Goal: Task Accomplishment & Management: Complete application form

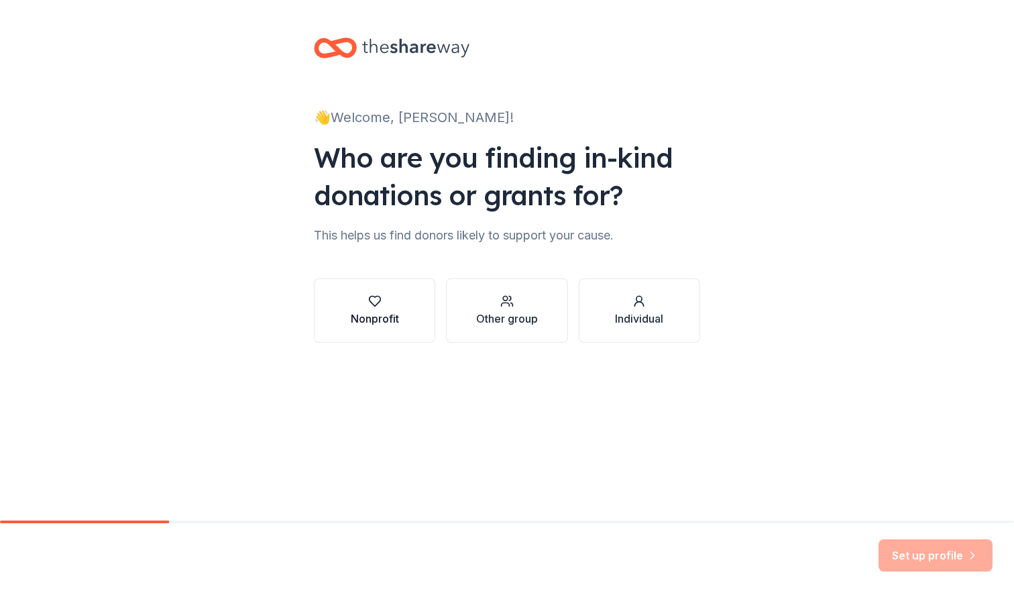
click at [361, 306] on div "button" at bounding box center [375, 300] width 48 height 13
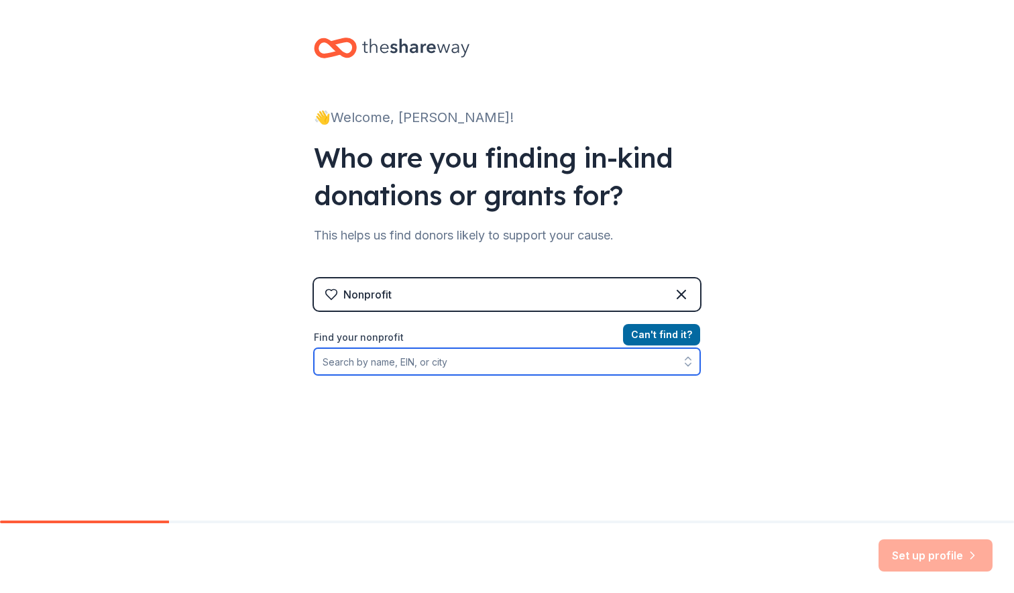
click at [510, 356] on input "Find your nonprofit" at bounding box center [507, 361] width 386 height 27
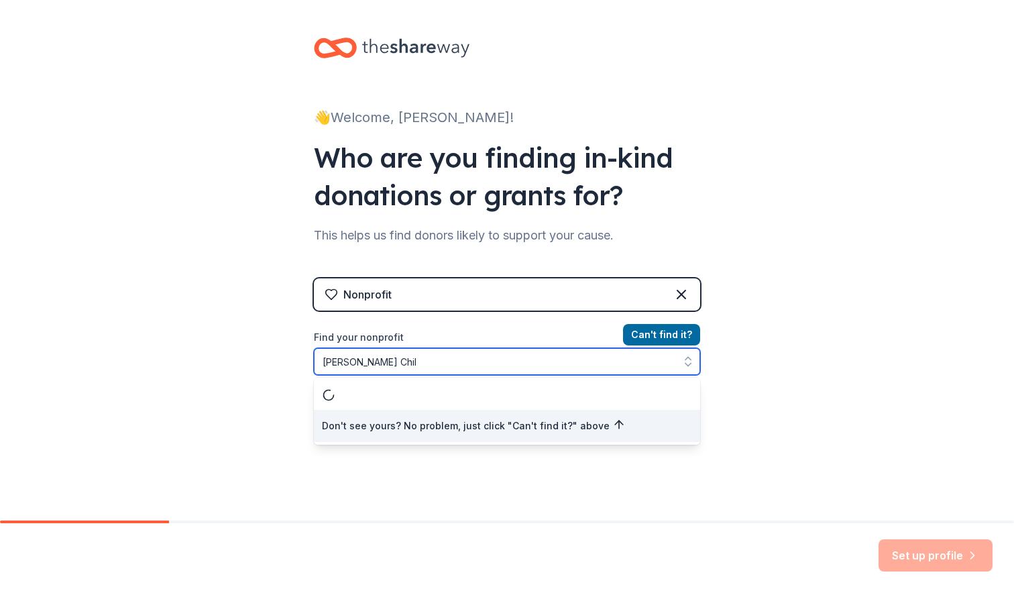
type input "[PERSON_NAME] Child"
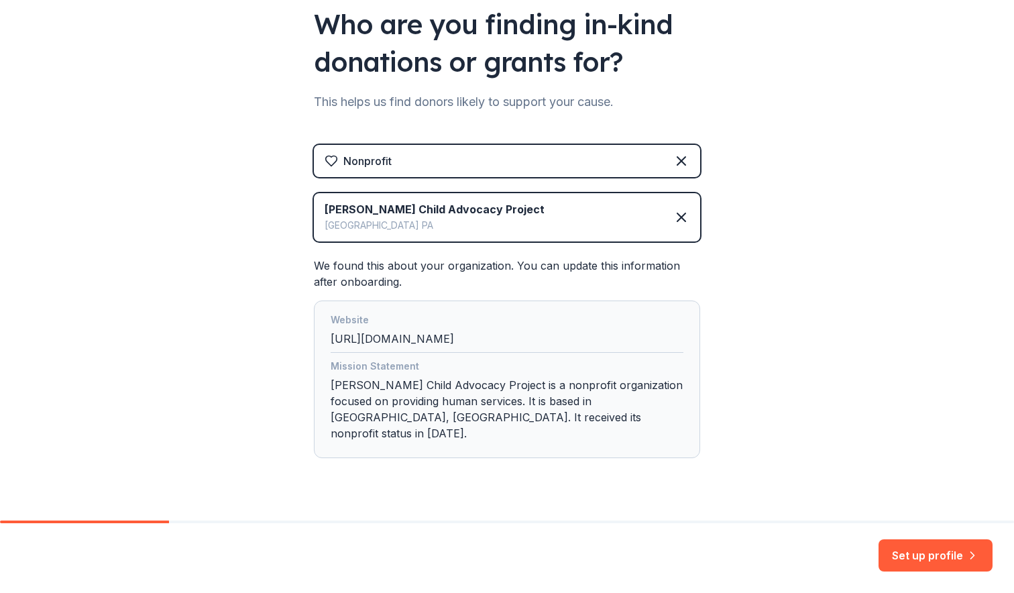
scroll to position [134, 0]
click at [923, 549] on button "Set up profile" at bounding box center [936, 555] width 114 height 32
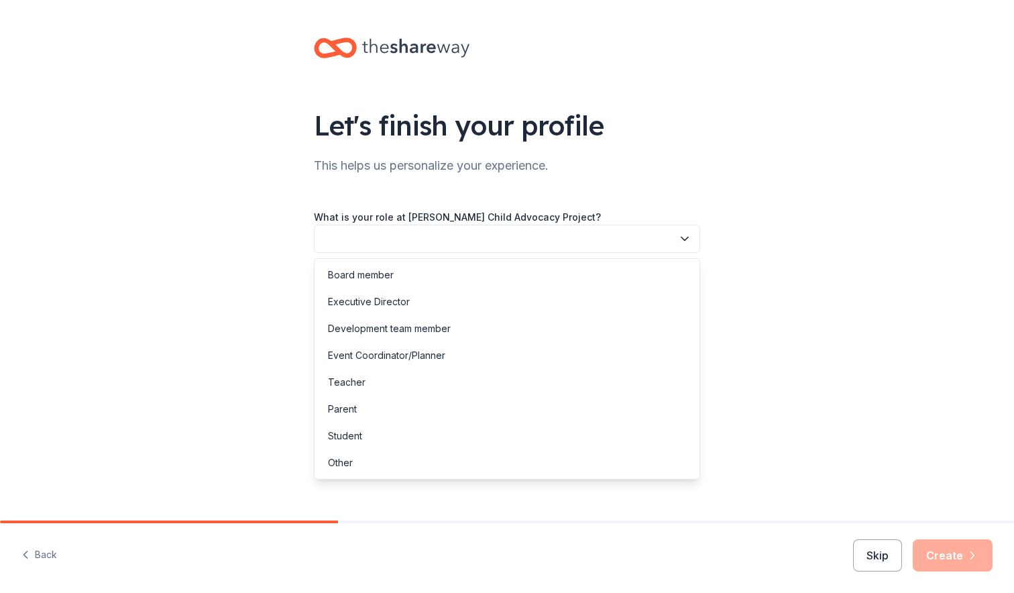
click at [480, 243] on button "button" at bounding box center [507, 239] width 386 height 28
click at [404, 297] on div "Executive Director" at bounding box center [369, 302] width 82 height 16
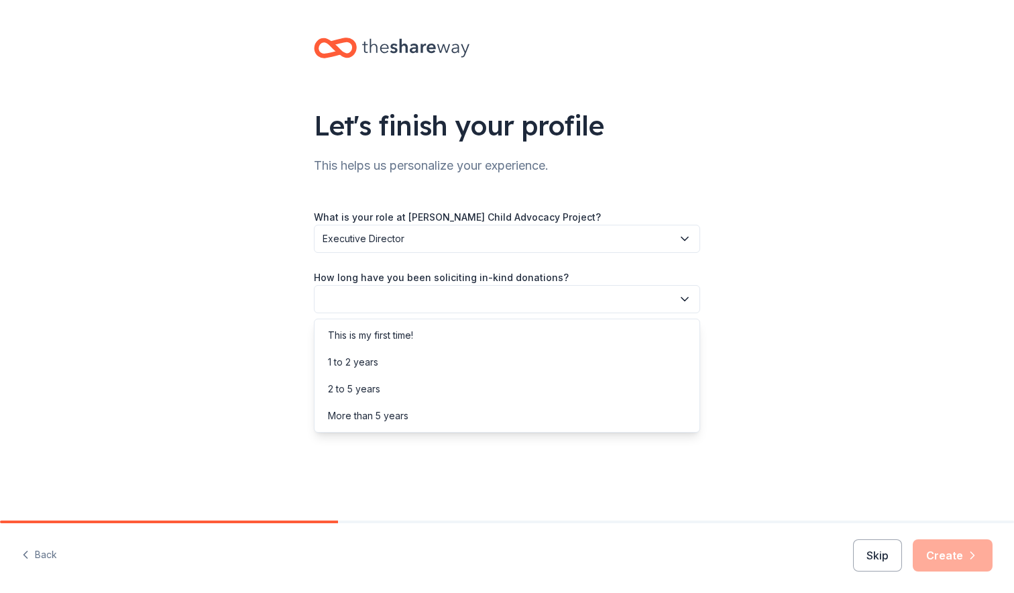
click at [433, 306] on button "button" at bounding box center [507, 299] width 386 height 28
click at [401, 331] on div "This is my first time!" at bounding box center [370, 335] width 85 height 16
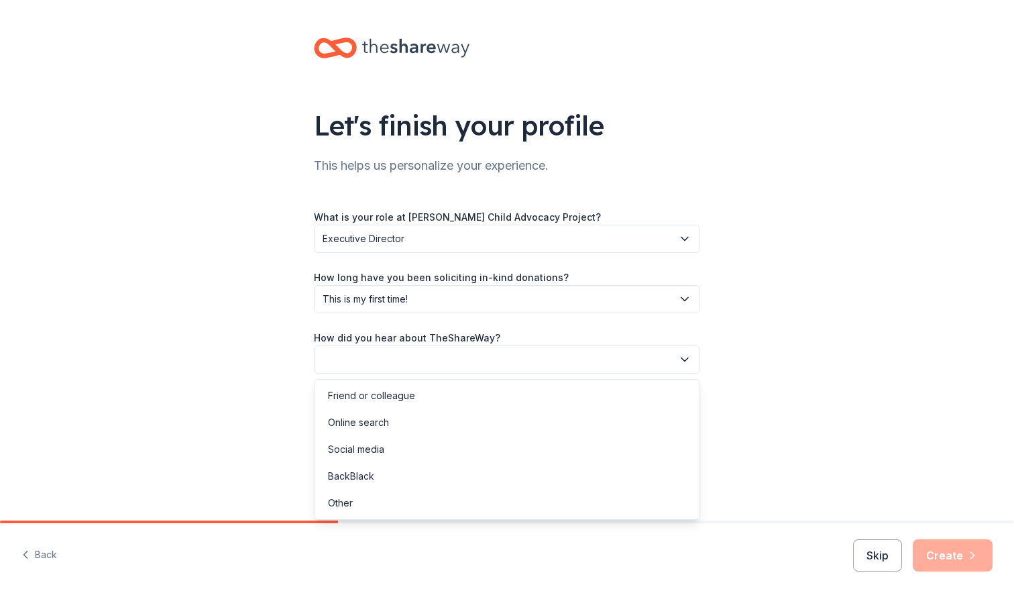
click at [410, 367] on button "button" at bounding box center [507, 359] width 386 height 28
click at [346, 499] on div "Other" at bounding box center [340, 503] width 25 height 16
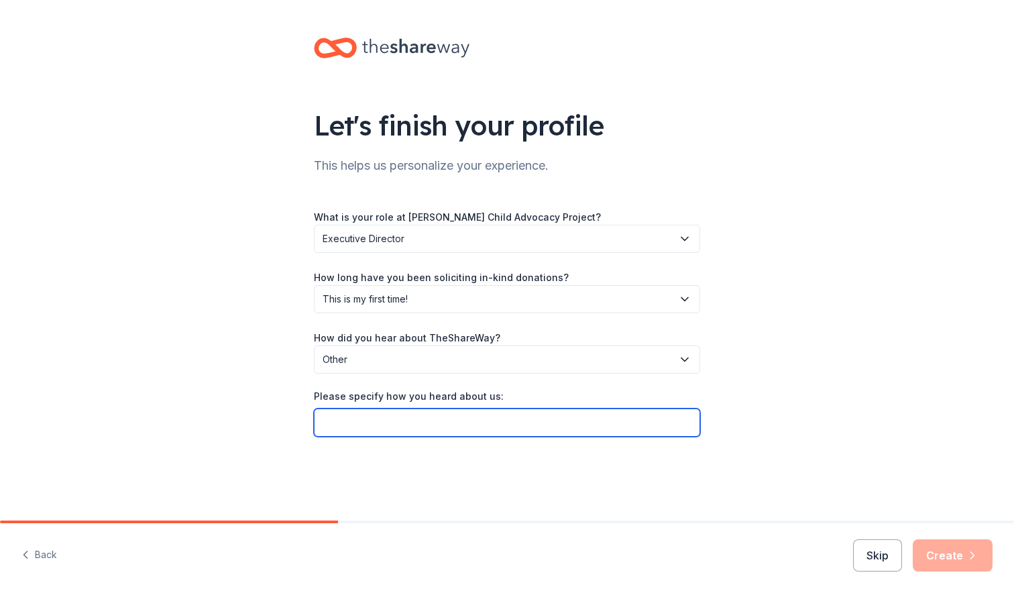
click at [499, 422] on input "Please specify how you heard about us:" at bounding box center [507, 422] width 386 height 28
type input "E-Mail"
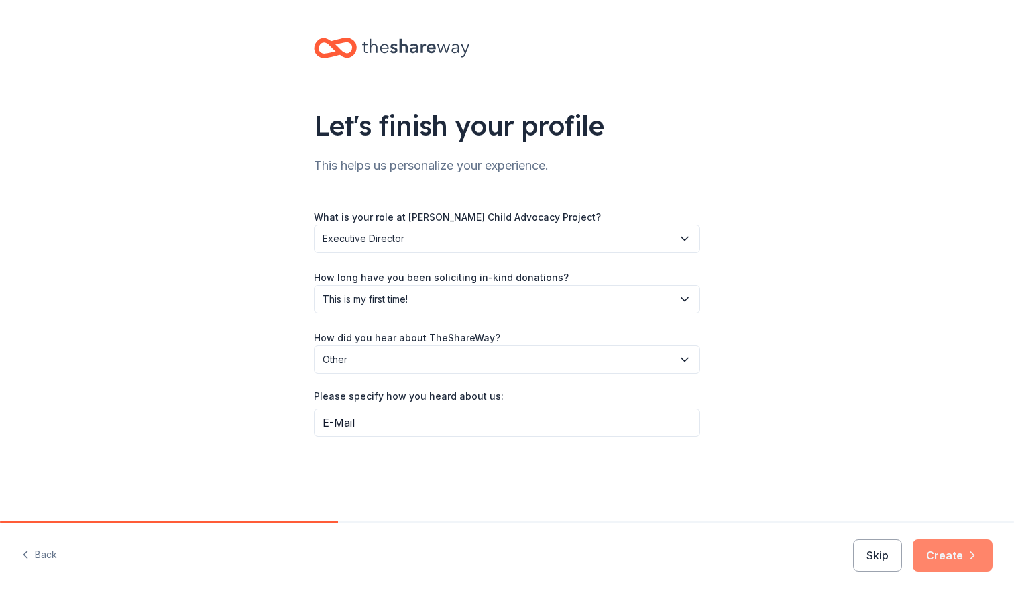
click at [953, 559] on button "Create" at bounding box center [953, 555] width 80 height 32
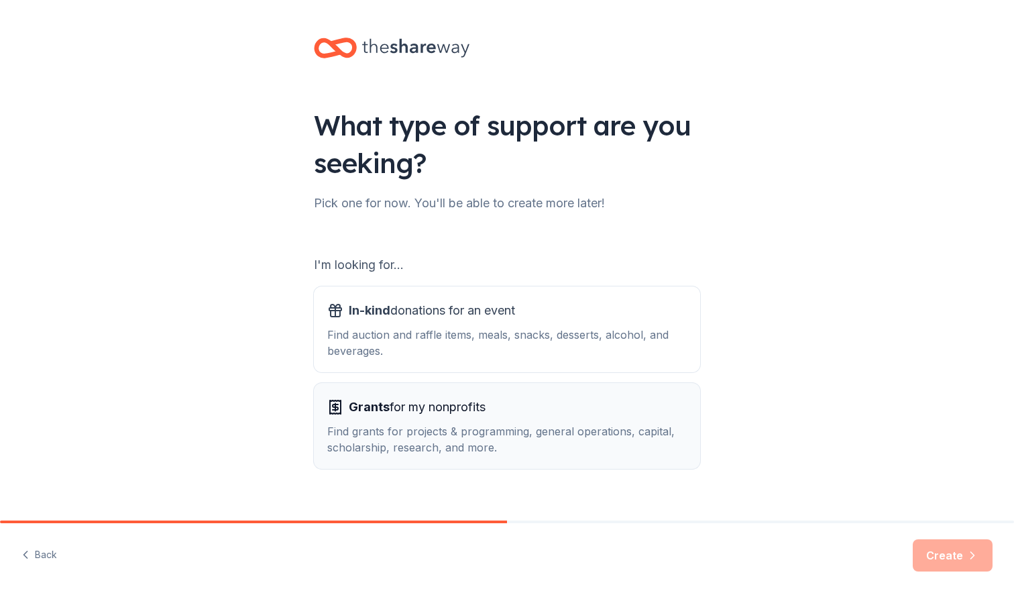
click at [386, 416] on span "Grants for my nonprofits" at bounding box center [417, 406] width 137 height 21
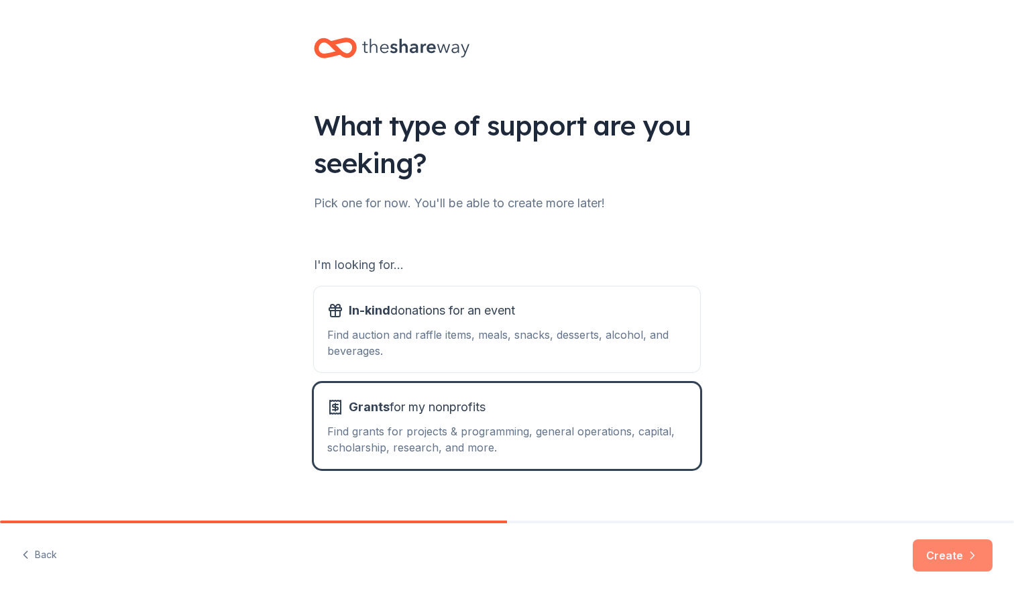
click at [948, 560] on button "Create" at bounding box center [953, 555] width 80 height 32
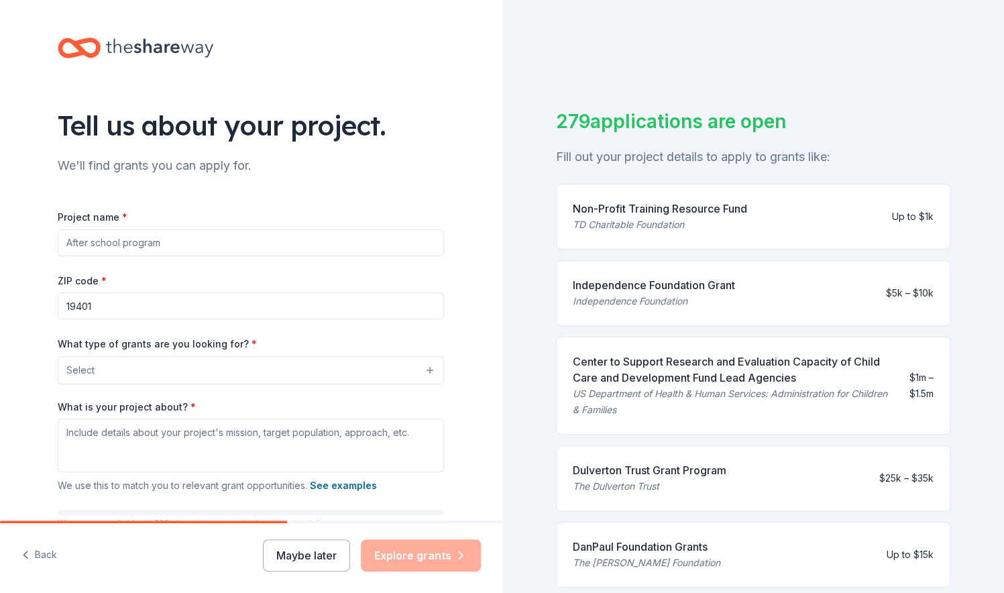
click at [164, 247] on input "Project name *" at bounding box center [251, 242] width 386 height 27
type input "Legal Services"
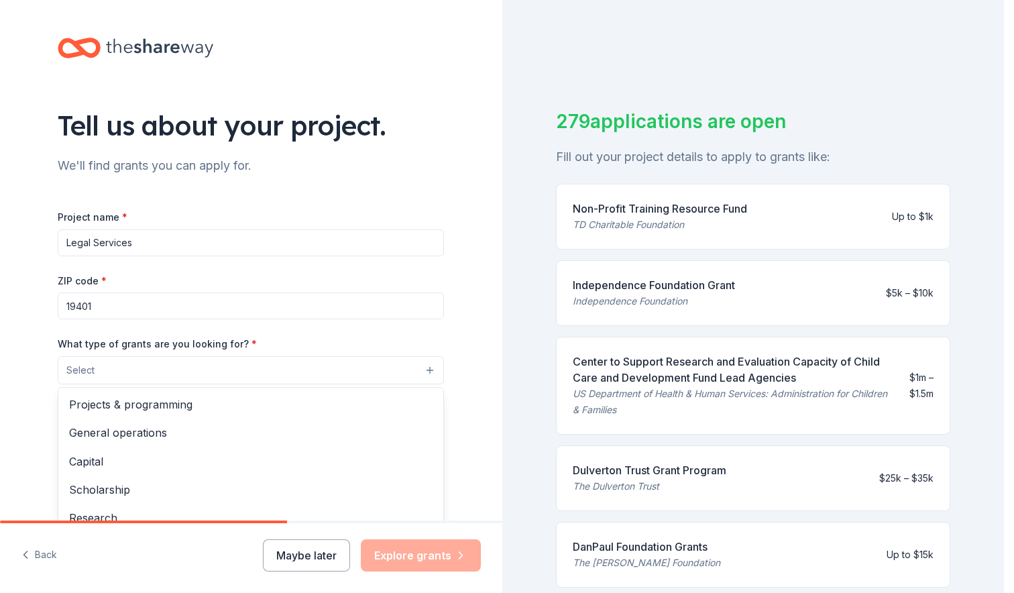
click at [148, 374] on button "Select" at bounding box center [251, 370] width 386 height 28
click at [134, 428] on span "General operations" at bounding box center [250, 432] width 363 height 17
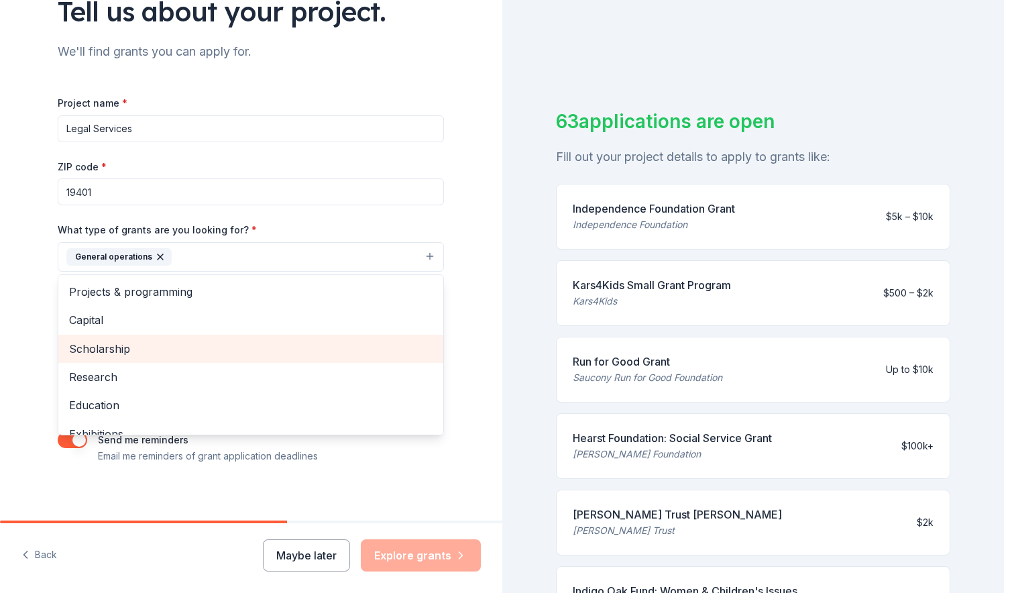
scroll to position [121, 0]
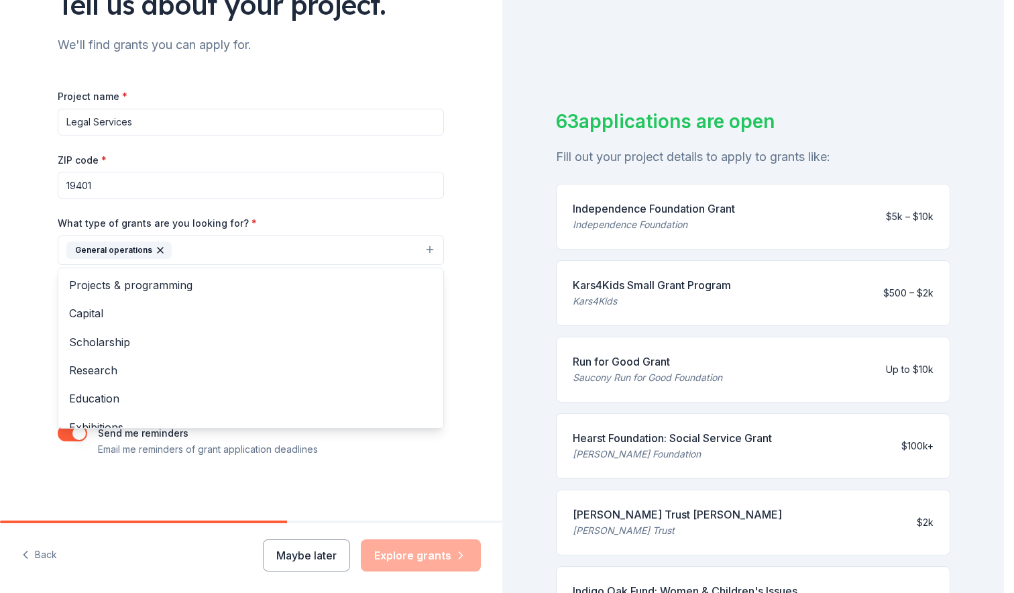
click at [335, 475] on div "Tell us about your project. We'll find grants you can apply for. Project name *…" at bounding box center [250, 200] width 429 height 642
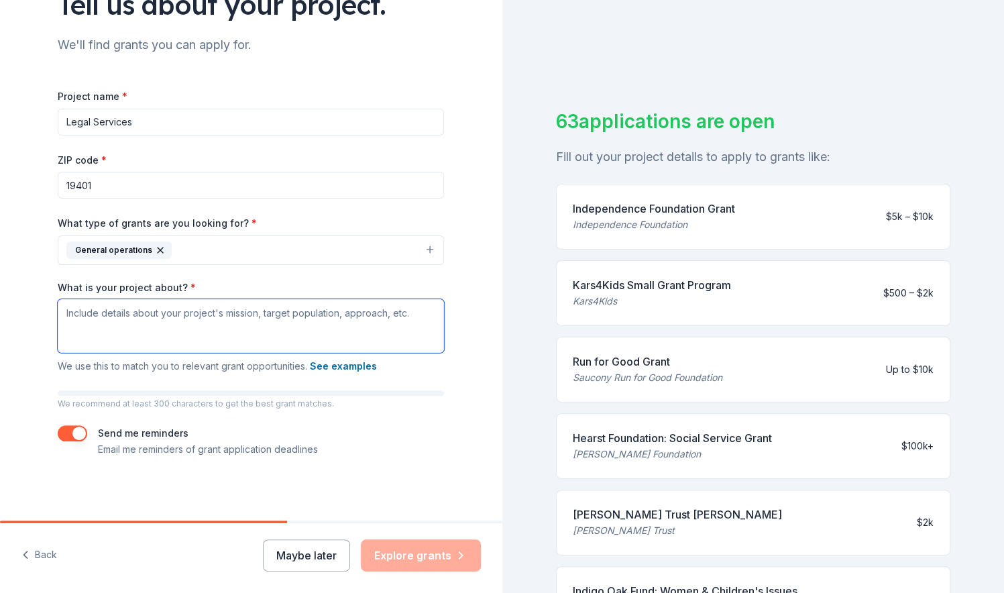
paste textarea "[PERSON_NAME] Child Advocacy Project (MCAP) is a nonprofit organization with a …"
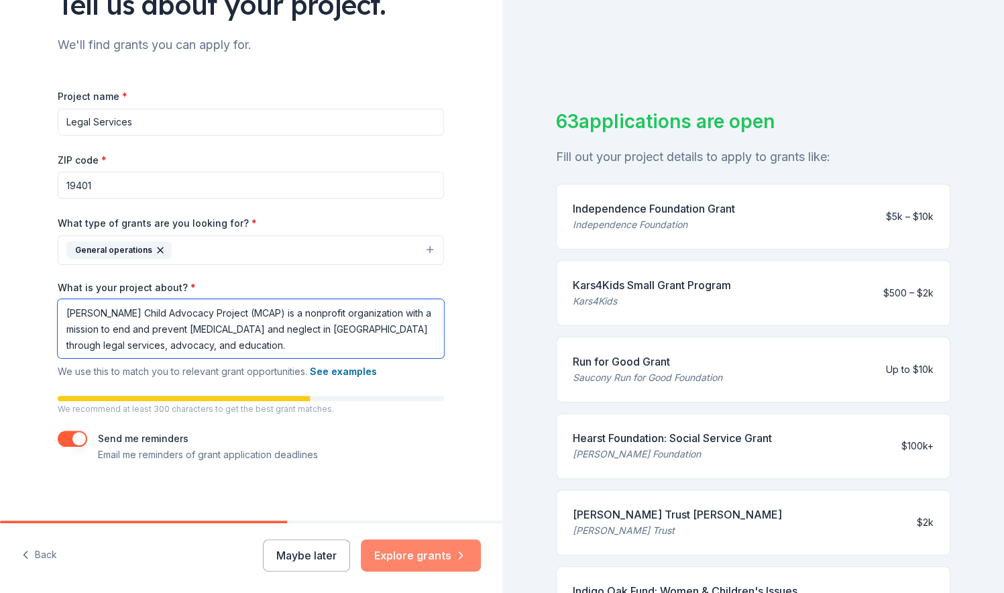
type textarea "[PERSON_NAME] Child Advocacy Project (MCAP) is a nonprofit organization with a …"
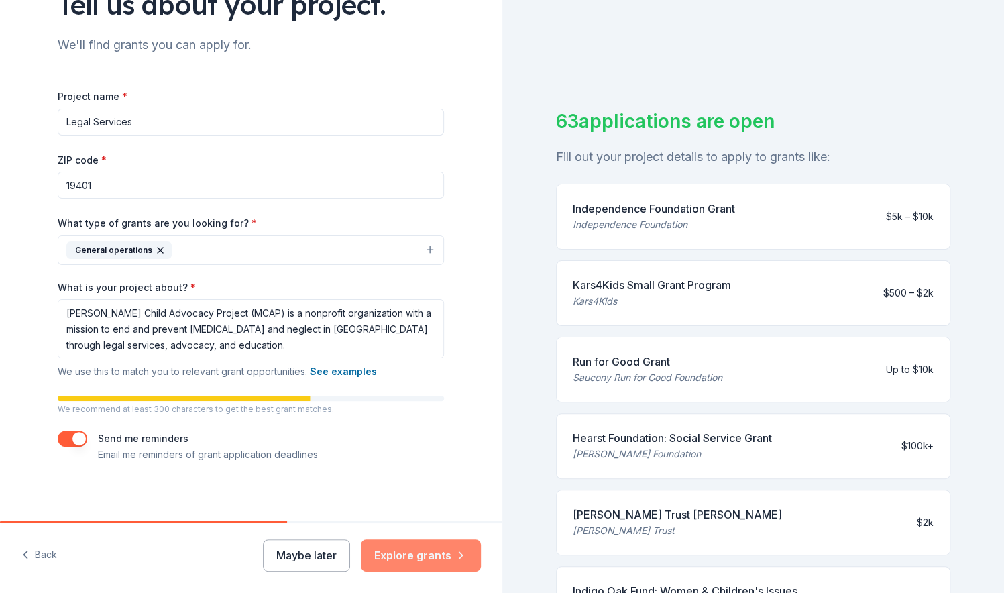
click at [398, 557] on button "Explore grants" at bounding box center [421, 555] width 120 height 32
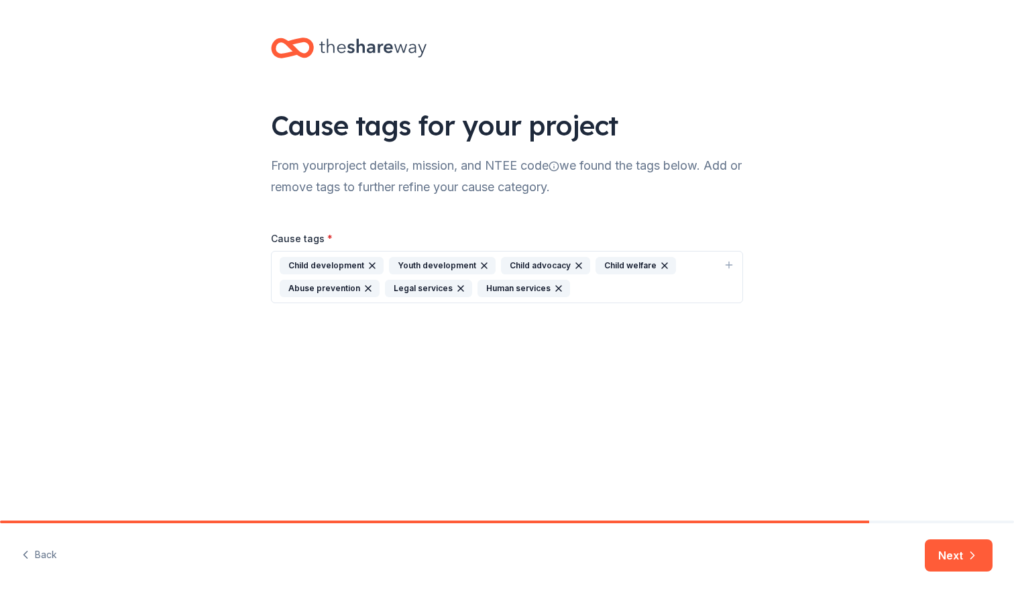
click at [518, 265] on div "Child advocacy" at bounding box center [545, 265] width 89 height 17
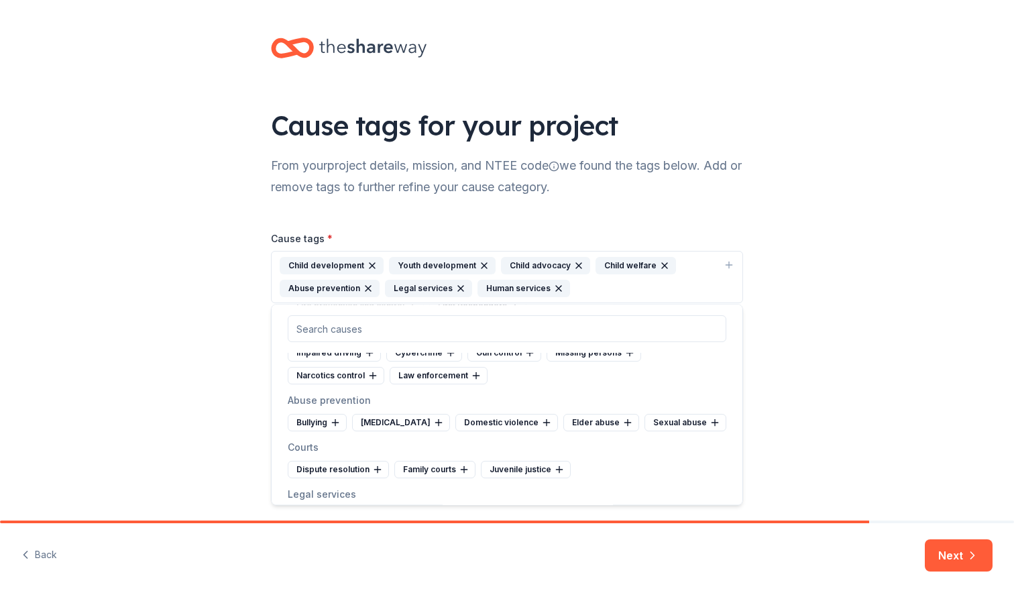
scroll to position [3286, 0]
click at [401, 412] on div "[MEDICAL_DATA]" at bounding box center [401, 420] width 98 height 17
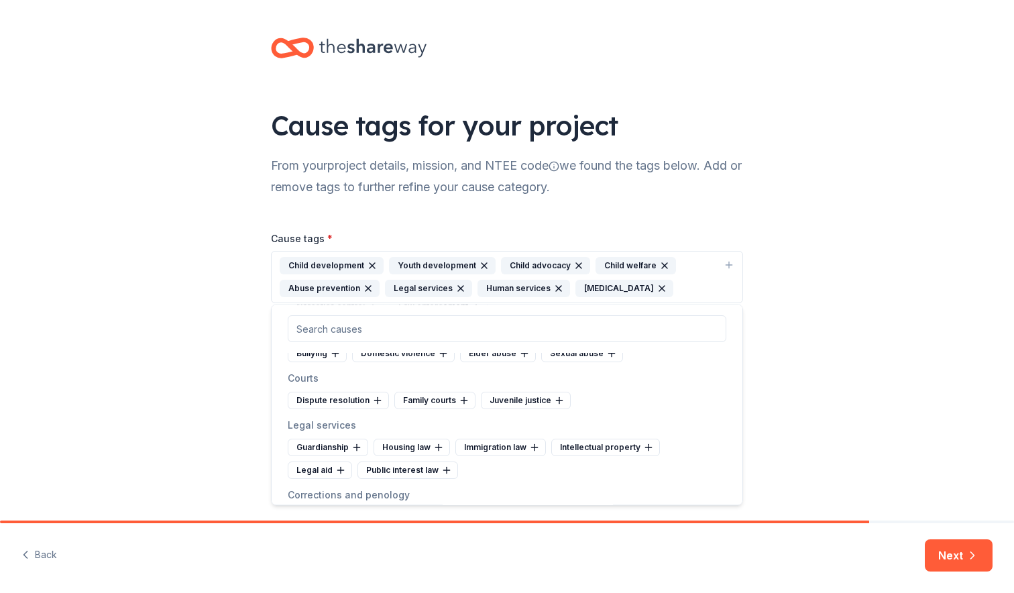
scroll to position [3353, 0]
click at [345, 439] on div "Guardianship" at bounding box center [328, 447] width 80 height 17
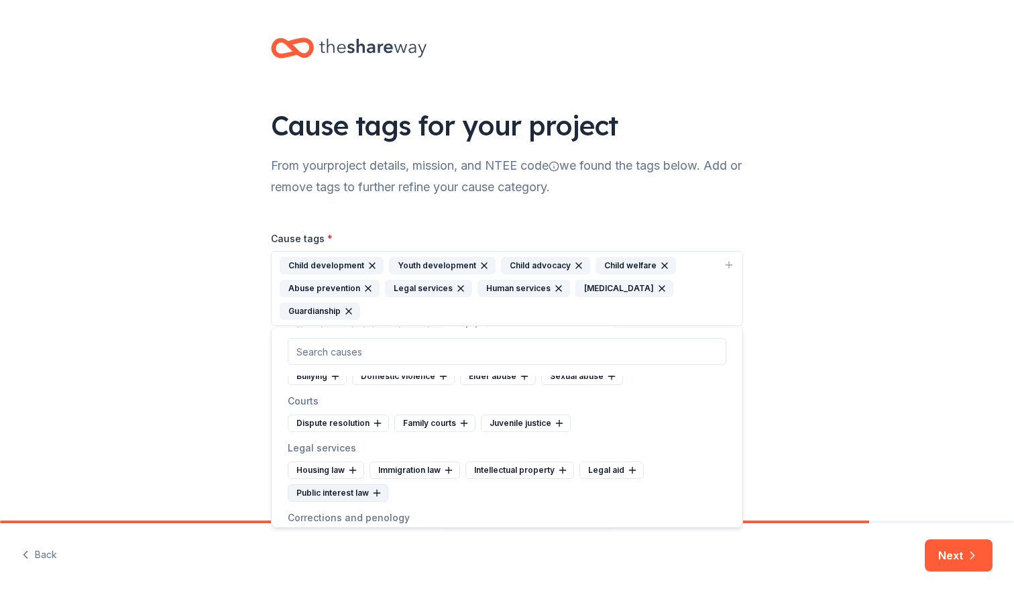
click at [367, 484] on div "Public interest law" at bounding box center [338, 492] width 101 height 17
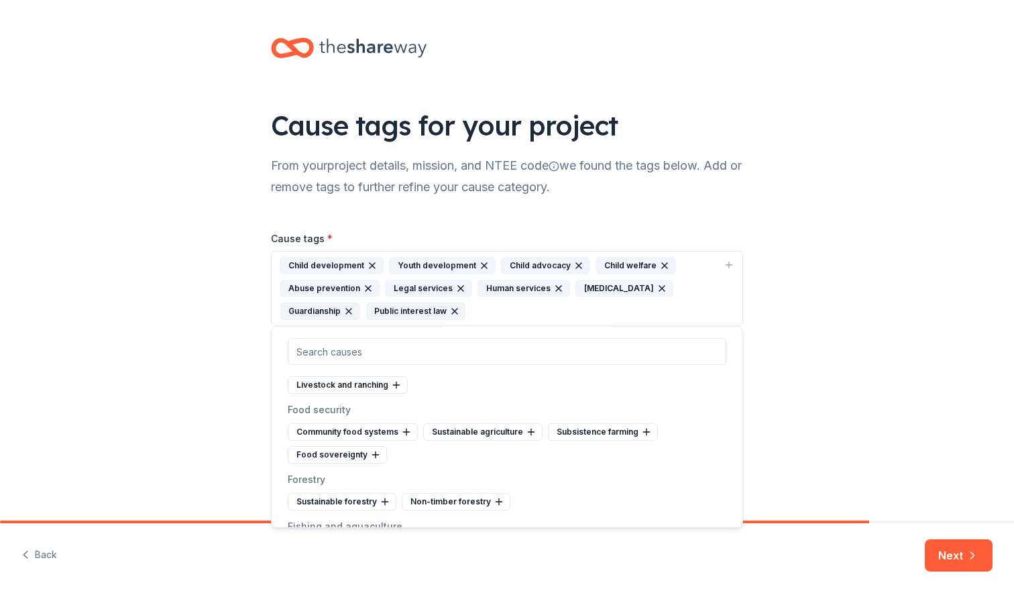
scroll to position [4024, 0]
click at [948, 551] on button "Next" at bounding box center [959, 555] width 68 height 32
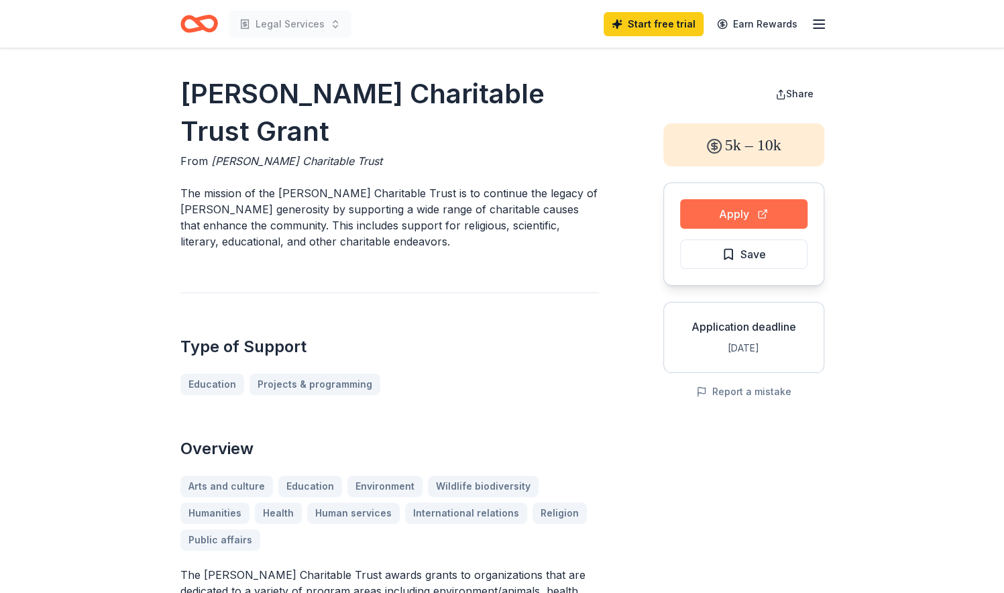
click at [769, 219] on button "Apply" at bounding box center [743, 214] width 127 height 30
click at [728, 207] on button "Apply" at bounding box center [743, 214] width 127 height 30
